Goal: Information Seeking & Learning: Learn about a topic

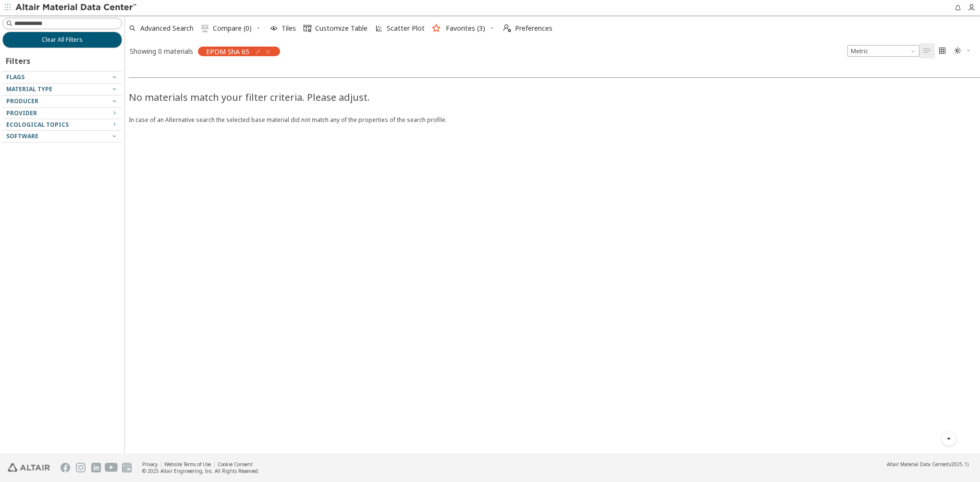
click at [205, 171] on div "No materials match your filter criteria. Please adjust. In case of an Alternati…" at bounding box center [615, 257] width 980 height 393
click at [60, 23] on input at bounding box center [67, 24] width 107 height 10
type input "****"
click at [269, 50] on icon "button" at bounding box center [268, 52] width 8 height 8
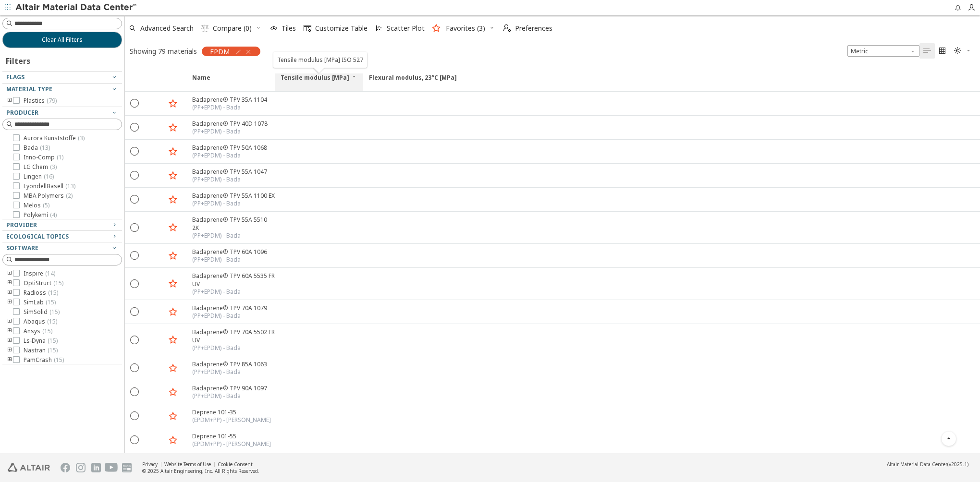
click at [352, 75] on icon at bounding box center [354, 78] width 6 height 6
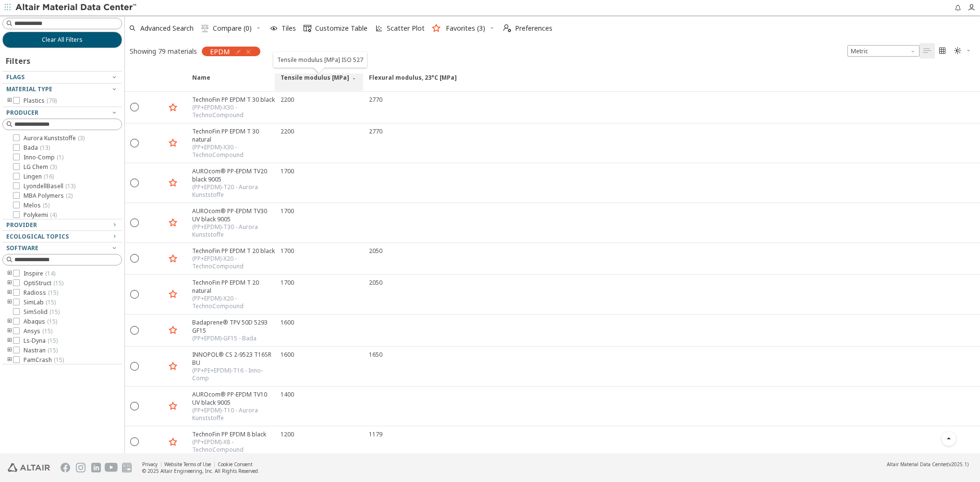
click at [351, 76] on icon at bounding box center [354, 78] width 6 height 6
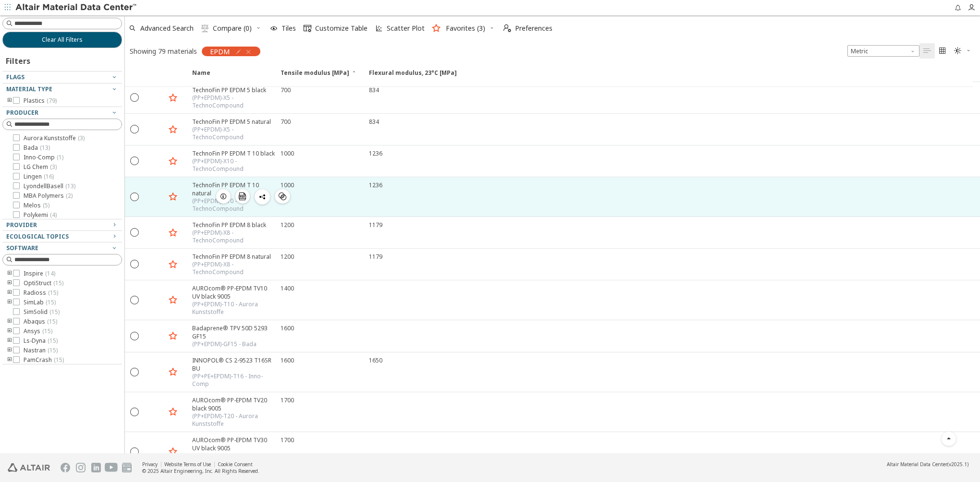
scroll to position [1821, 0]
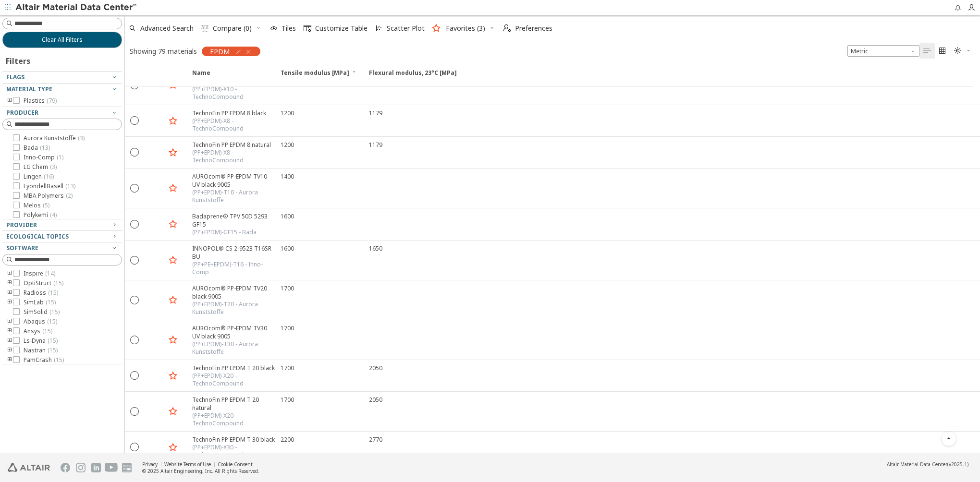
click at [6, 97] on icon "toogle group" at bounding box center [9, 101] width 7 height 8
click at [248, 53] on icon "button" at bounding box center [249, 52] width 8 height 8
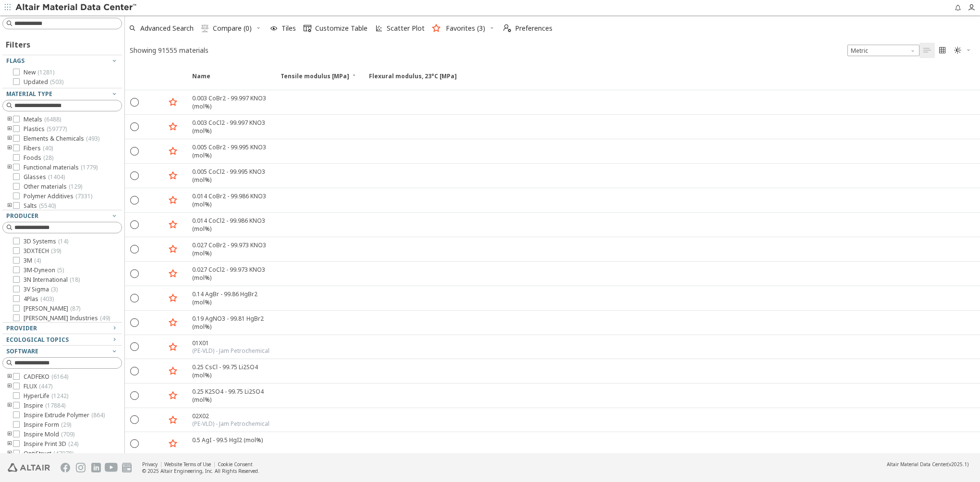
click at [11, 129] on icon "toogle group" at bounding box center [9, 129] width 7 height 8
click at [23, 137] on icon "toogle group" at bounding box center [24, 139] width 7 height 8
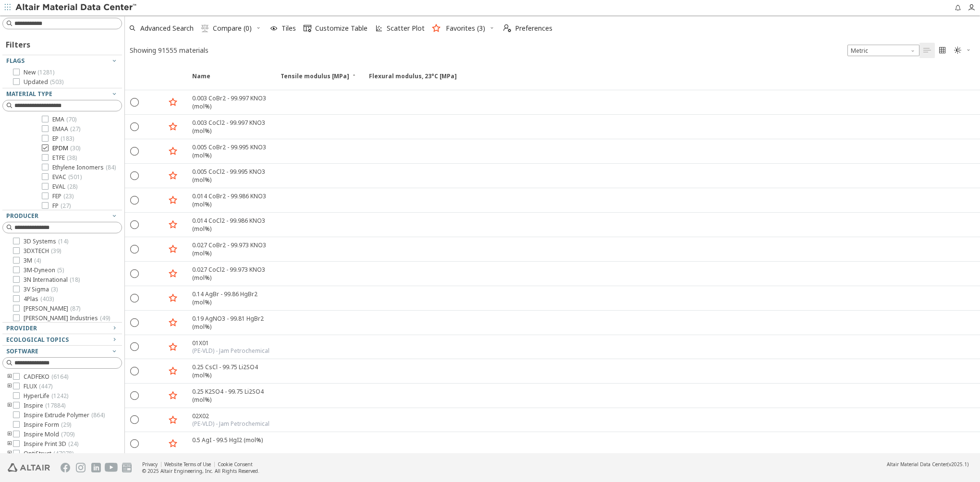
click at [46, 149] on icon at bounding box center [45, 148] width 7 height 7
